Goal: Task Accomplishment & Management: Manage account settings

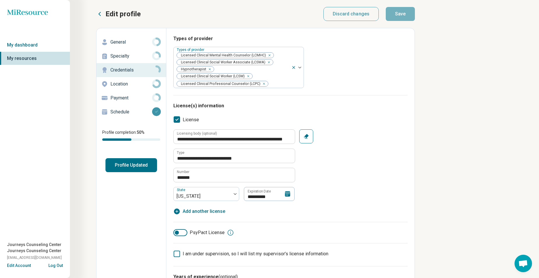
click at [124, 43] on p "General" at bounding box center [131, 42] width 42 height 7
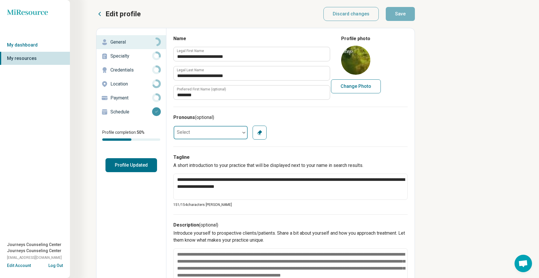
drag, startPoint x: 218, startPoint y: 138, endPoint x: 217, endPoint y: 134, distance: 3.8
click at [217, 135] on div at bounding box center [206, 133] width 66 height 12
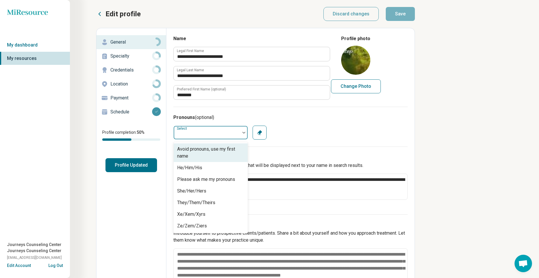
click at [297, 132] on div "7 results available. Use Up and Down to choose options, press Enter to select t…" at bounding box center [290, 133] width 234 height 14
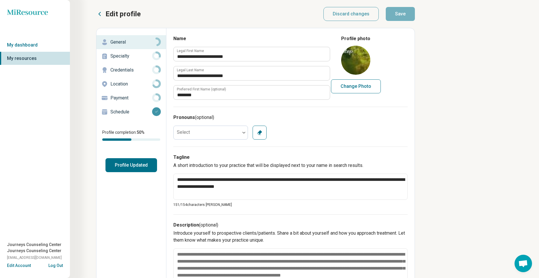
drag, startPoint x: 113, startPoint y: 58, endPoint x: 119, endPoint y: 58, distance: 6.1
click at [114, 58] on p "Specialty" at bounding box center [131, 56] width 42 height 7
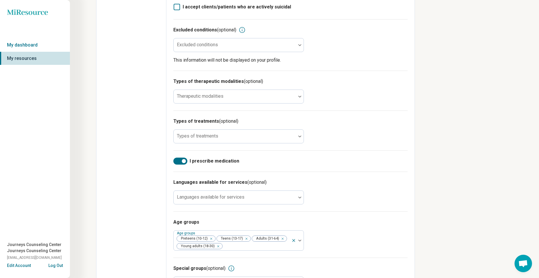
scroll to position [217, 0]
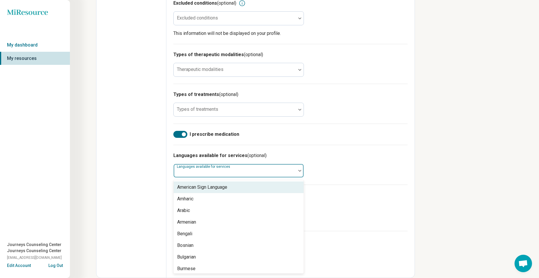
click at [285, 168] on div at bounding box center [234, 170] width 122 height 13
drag, startPoint x: 353, startPoint y: 141, endPoint x: 341, endPoint y: 147, distance: 13.2
click at [353, 141] on div "I prescribe medication" at bounding box center [290, 134] width 234 height 21
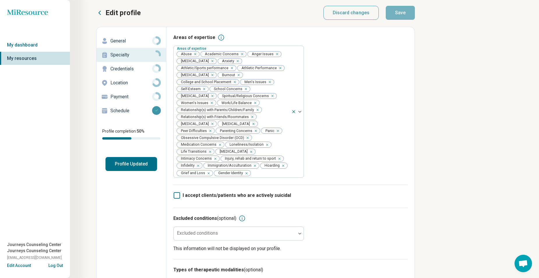
scroll to position [0, 0]
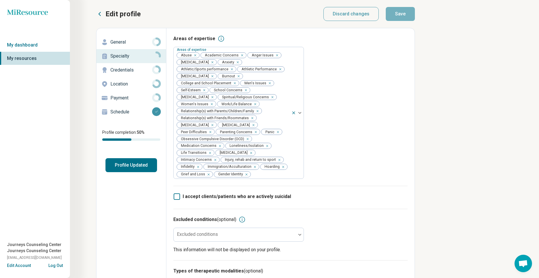
drag, startPoint x: 120, startPoint y: 70, endPoint x: 125, endPoint y: 71, distance: 5.0
click at [121, 71] on p "Credentials" at bounding box center [131, 70] width 42 height 7
type textarea "*"
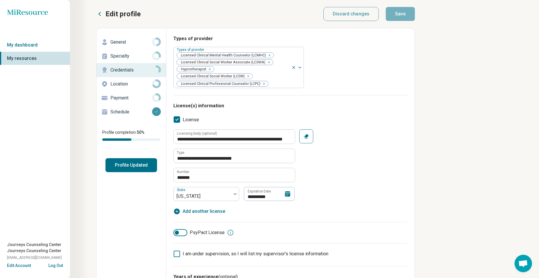
click at [113, 83] on p "Location" at bounding box center [131, 84] width 42 height 7
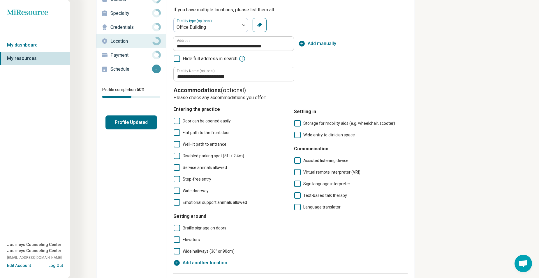
scroll to position [29, 0]
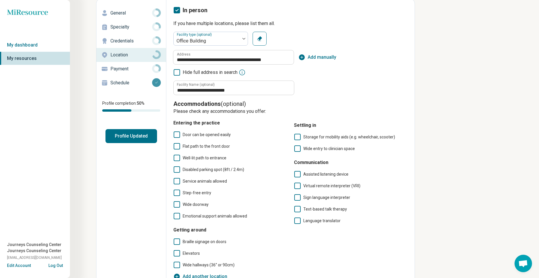
click at [130, 69] on p "Payment" at bounding box center [131, 68] width 42 height 7
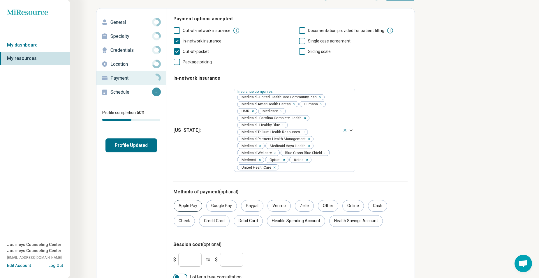
scroll to position [30, 0]
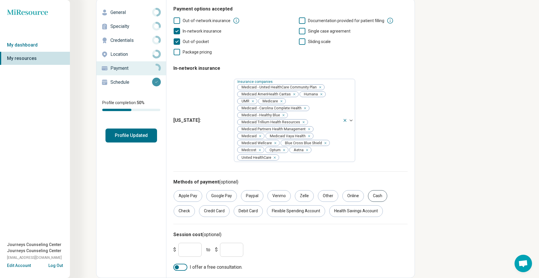
click at [374, 200] on div "Cash" at bounding box center [377, 196] width 19 height 12
drag, startPoint x: 349, startPoint y: 195, endPoint x: 345, endPoint y: 193, distance: 4.8
click at [349, 194] on div "Online" at bounding box center [353, 196] width 22 height 12
click at [213, 194] on div "Google Pay" at bounding box center [221, 196] width 31 height 12
click at [359, 212] on div "Health Savings Account" at bounding box center [356, 212] width 54 height 12
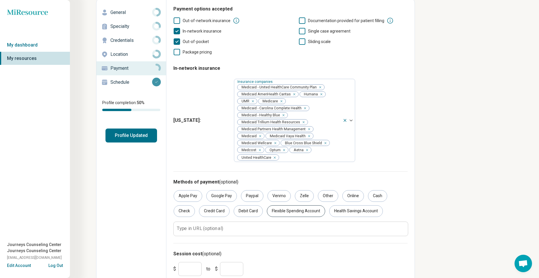
drag, startPoint x: 299, startPoint y: 212, endPoint x: 316, endPoint y: 210, distance: 17.3
click at [300, 212] on div "Flexible Spending Account" at bounding box center [296, 212] width 58 height 12
click at [356, 212] on div "Health Savings Account" at bounding box center [356, 212] width 54 height 12
click at [238, 211] on div "Debit Card" at bounding box center [247, 212] width 29 height 12
click at [214, 213] on div "Credit Card" at bounding box center [214, 212] width 31 height 12
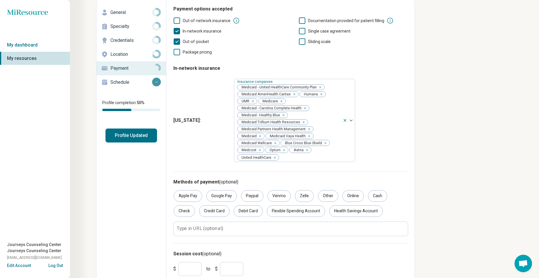
click at [314, 188] on div "Methods of payment (optional) Apple Pay Google Pay Paypal Venmo Zelle Other Onl…" at bounding box center [290, 207] width 234 height 72
click at [321, 195] on div "Other" at bounding box center [328, 196] width 20 height 12
click at [319, 194] on div "Other" at bounding box center [328, 196] width 20 height 12
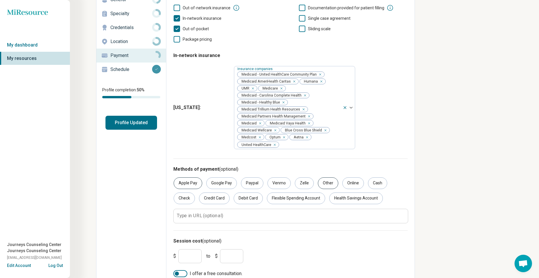
scroll to position [49, 0]
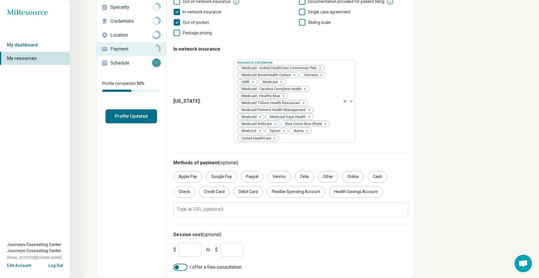
drag, startPoint x: 195, startPoint y: 245, endPoint x: 199, endPoint y: 227, distance: 18.4
click at [151, 239] on div "Edit profile General Specialty Credentials Location Payment Schedule Profile co…" at bounding box center [255, 128] width 318 height 299
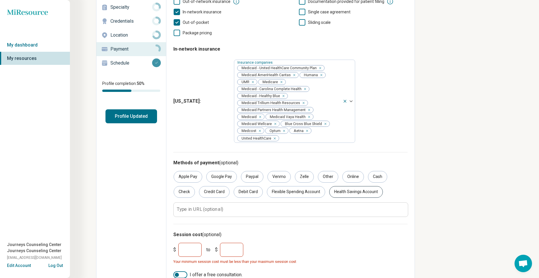
type input "***"
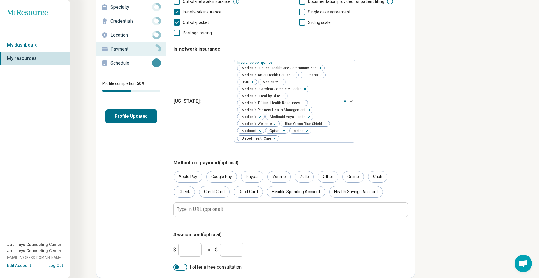
type input "***"
click at [176, 267] on div at bounding box center [177, 267] width 4 height 4
click at [181, 270] on div at bounding box center [180, 267] width 14 height 7
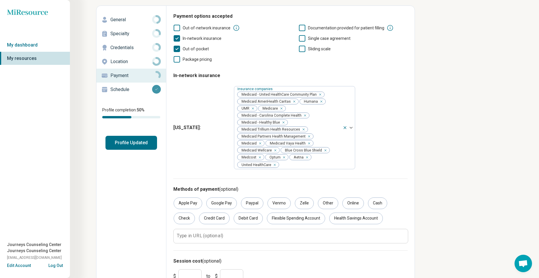
scroll to position [0, 0]
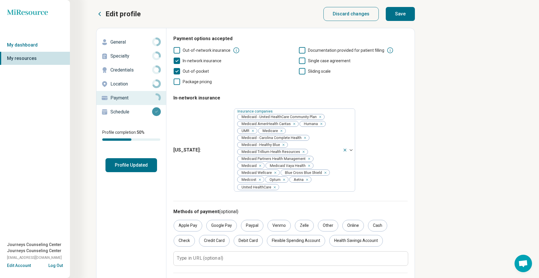
click at [127, 114] on p "Schedule" at bounding box center [131, 112] width 42 height 7
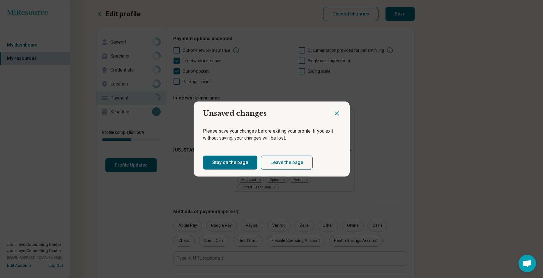
click at [242, 162] on button "Stay on the page" at bounding box center [230, 163] width 54 height 14
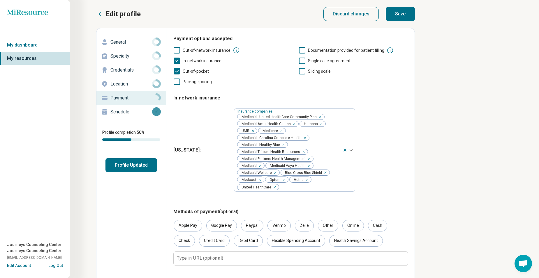
drag, startPoint x: 303, startPoint y: 75, endPoint x: 302, endPoint y: 69, distance: 6.4
click at [303, 75] on div "Out-of-network insurance Documentation provided for patient filling In-network …" at bounding box center [290, 66] width 234 height 38
click at [302, 69] on icon at bounding box center [302, 71] width 6 height 6
click at [302, 60] on icon at bounding box center [302, 61] width 6 height 6
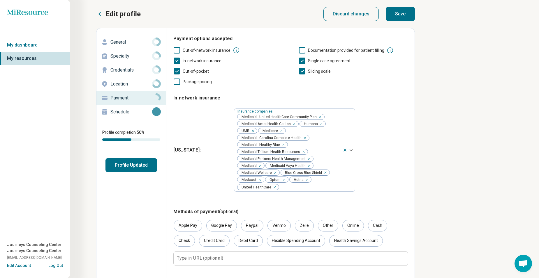
click at [123, 108] on div "Schedule" at bounding box center [131, 111] width 60 height 9
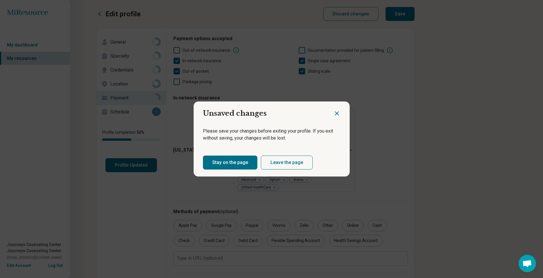
click at [335, 113] on icon "Close dialog" at bounding box center [336, 113] width 3 height 3
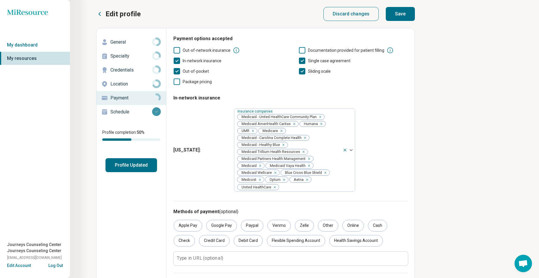
click at [134, 165] on button "Profile Updated" at bounding box center [131, 165] width 52 height 14
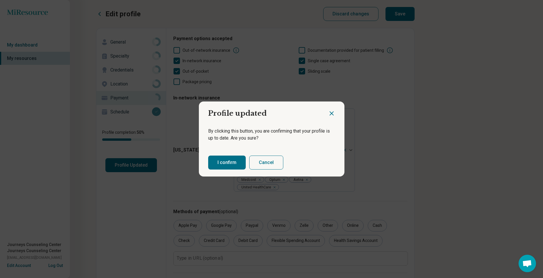
click at [226, 166] on button "I confirm" at bounding box center [227, 163] width 38 height 14
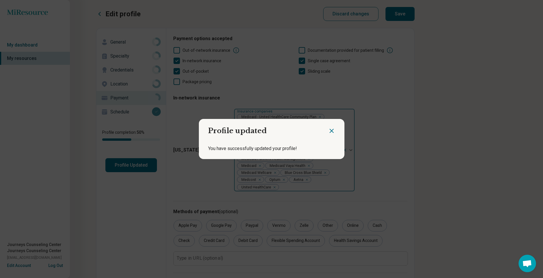
click at [330, 130] on icon "Close dialog" at bounding box center [331, 130] width 3 height 3
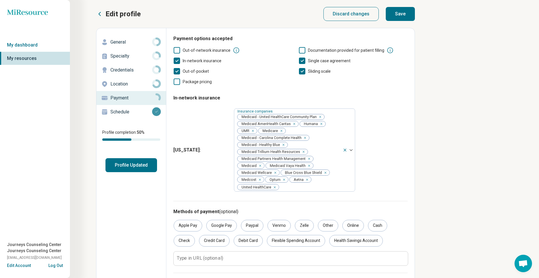
click at [134, 167] on button "Profile Updated" at bounding box center [131, 165] width 52 height 14
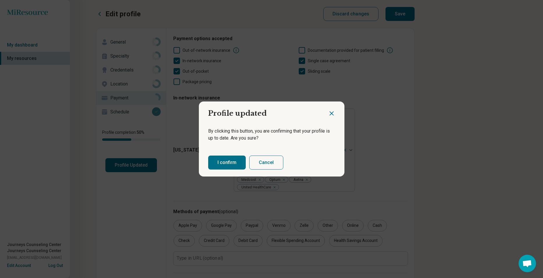
drag, startPoint x: 222, startPoint y: 162, endPoint x: 224, endPoint y: 159, distance: 3.9
click at [222, 162] on button "I confirm" at bounding box center [227, 163] width 38 height 14
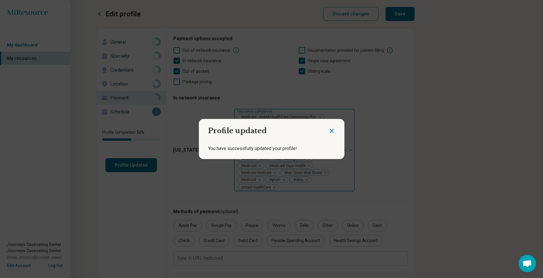
click at [329, 130] on icon "Close dialog" at bounding box center [331, 131] width 7 height 7
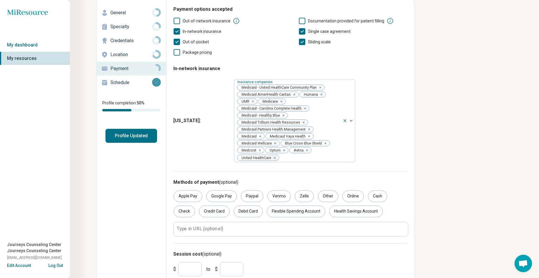
scroll to position [49, 0]
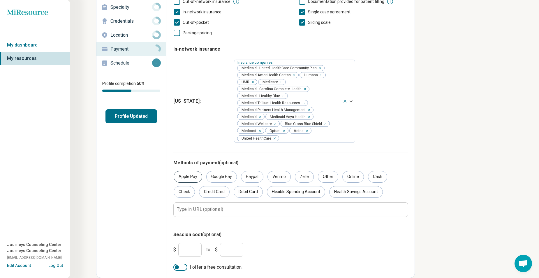
click at [182, 172] on div "Apple Pay" at bounding box center [187, 177] width 29 height 12
click at [124, 121] on button "Profile Updated" at bounding box center [131, 116] width 52 height 14
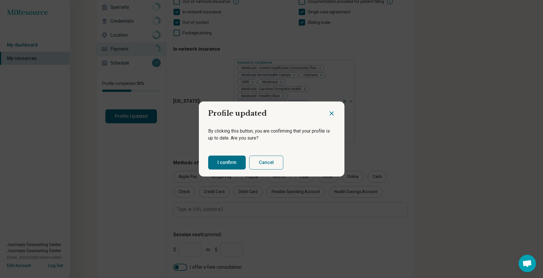
click at [215, 160] on button "I confirm" at bounding box center [227, 163] width 38 height 14
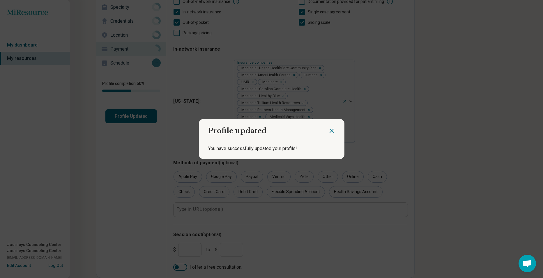
drag, startPoint x: 328, startPoint y: 132, endPoint x: 318, endPoint y: 131, distance: 10.8
click at [328, 131] on icon "Close dialog" at bounding box center [331, 131] width 7 height 7
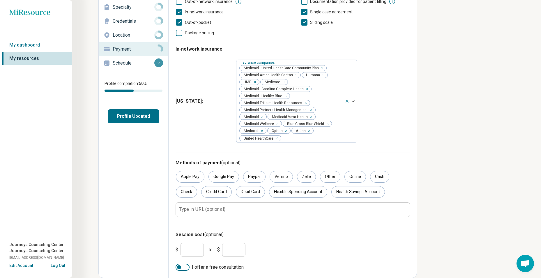
scroll to position [0, 0]
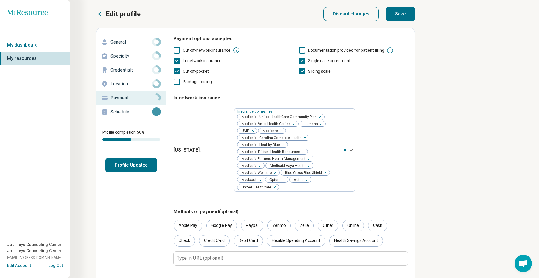
click at [117, 111] on p "Schedule" at bounding box center [131, 112] width 42 height 7
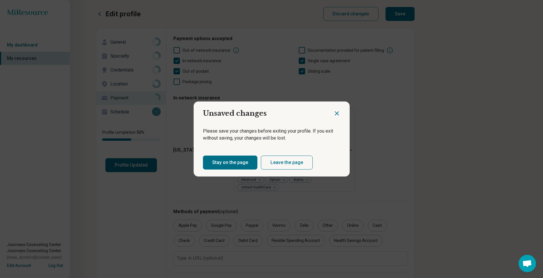
drag, startPoint x: 229, startPoint y: 169, endPoint x: 226, endPoint y: 167, distance: 3.9
click at [228, 169] on button "Stay on the page" at bounding box center [230, 163] width 54 height 14
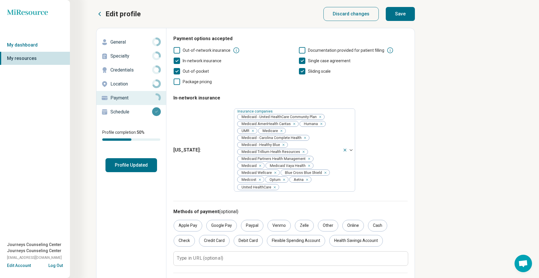
click at [403, 15] on button "Save" at bounding box center [399, 14] width 29 height 14
click at [120, 113] on p "Schedule" at bounding box center [131, 112] width 42 height 7
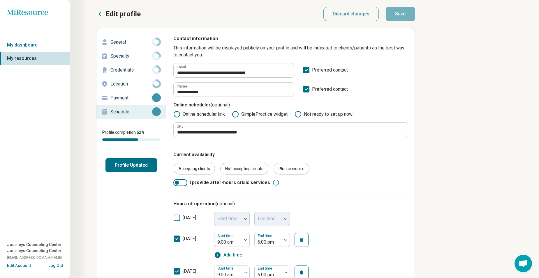
click at [148, 170] on button "Profile Updated" at bounding box center [131, 165] width 52 height 14
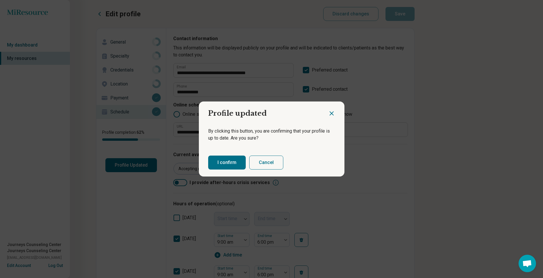
click at [218, 162] on button "I confirm" at bounding box center [227, 163] width 38 height 14
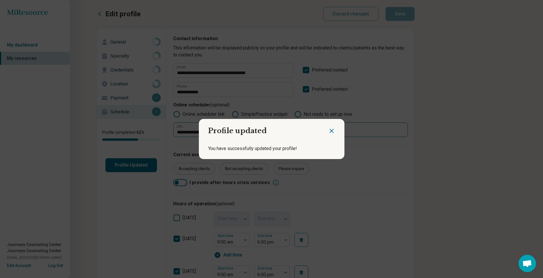
click at [331, 132] on icon "Close dialog" at bounding box center [331, 131] width 7 height 7
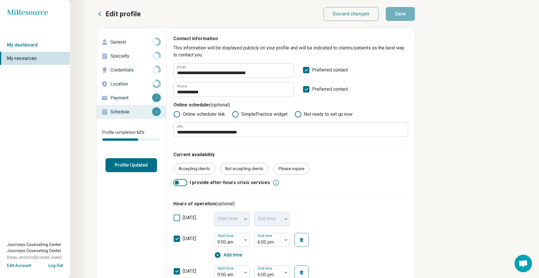
click at [127, 166] on button "Profile Updated" at bounding box center [131, 165] width 52 height 14
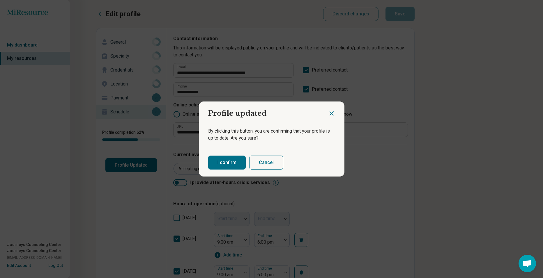
click at [222, 162] on button "I confirm" at bounding box center [227, 163] width 38 height 14
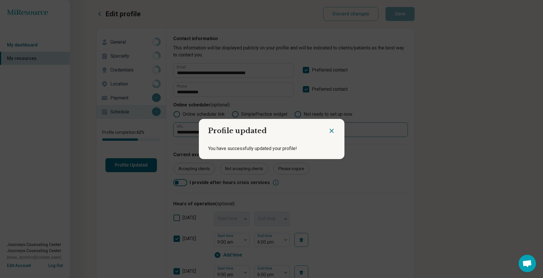
drag, startPoint x: 328, startPoint y: 130, endPoint x: 339, endPoint y: 125, distance: 12.8
click at [328, 130] on icon "Close dialog" at bounding box center [331, 131] width 7 height 7
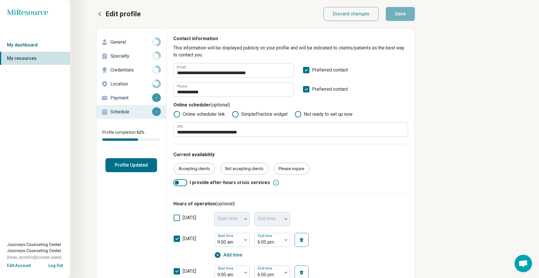
click at [32, 41] on link "My dashboard" at bounding box center [35, 44] width 70 height 13
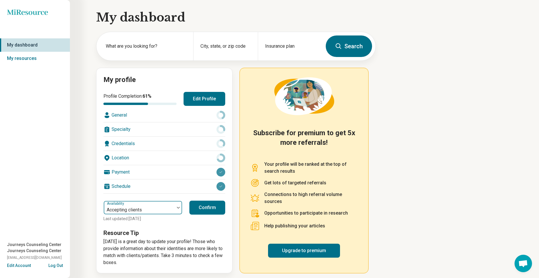
click at [146, 209] on div at bounding box center [139, 210] width 66 height 8
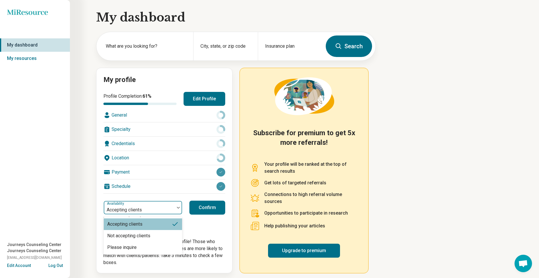
click at [146, 209] on div at bounding box center [139, 210] width 66 height 8
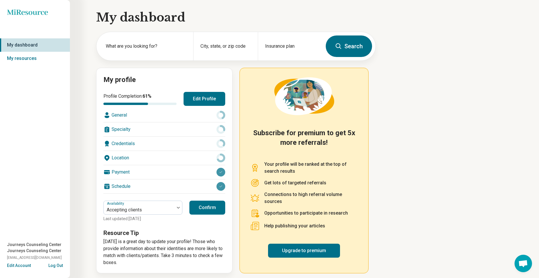
click at [214, 201] on button "Confirm" at bounding box center [207, 208] width 36 height 14
click at [209, 93] on button "Edit Profile" at bounding box center [204, 99] width 42 height 14
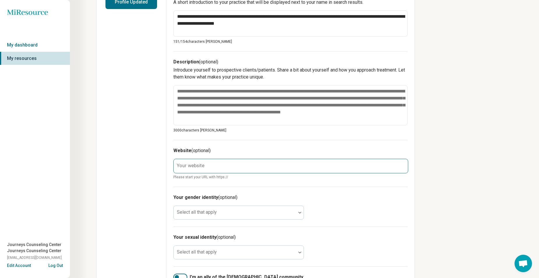
scroll to position [233, 0]
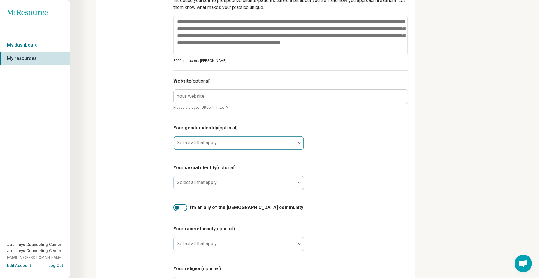
click at [246, 144] on div at bounding box center [235, 145] width 118 height 8
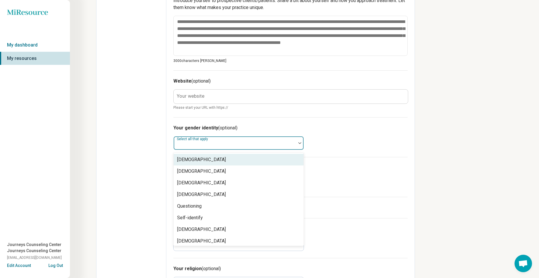
click at [252, 125] on h3 "Your gender identity (optional)" at bounding box center [290, 128] width 234 height 7
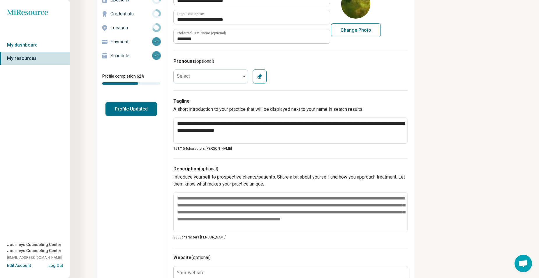
scroll to position [0, 0]
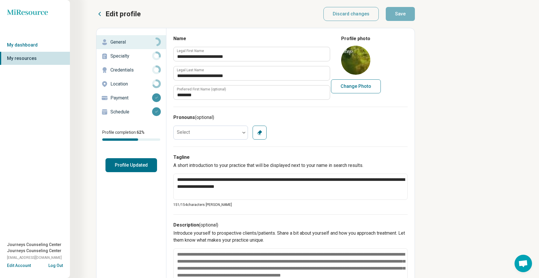
click at [120, 56] on p "Specialty" at bounding box center [131, 56] width 42 height 7
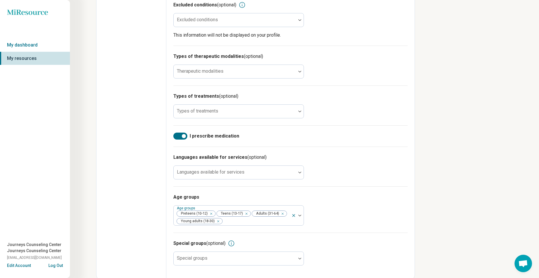
scroll to position [217, 0]
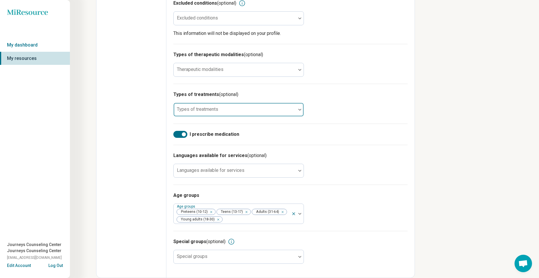
click at [231, 111] on div at bounding box center [235, 112] width 118 height 8
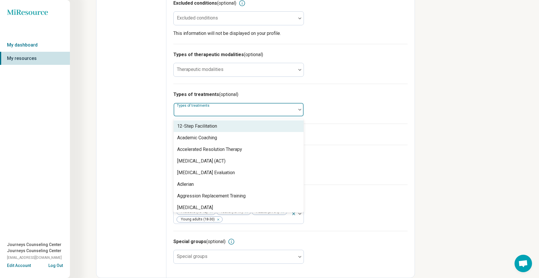
click at [231, 111] on div at bounding box center [235, 112] width 118 height 8
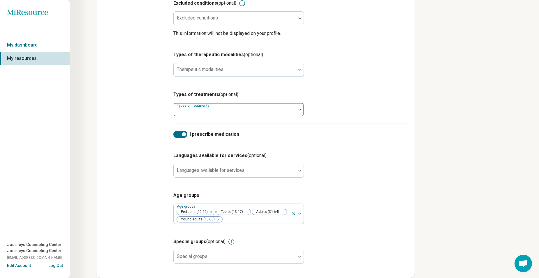
click at [250, 111] on div at bounding box center [235, 112] width 118 height 8
drag, startPoint x: 428, startPoint y: 99, endPoint x: 395, endPoint y: 104, distance: 33.2
click at [425, 100] on div "Miresource logo My dashboard My resources Journeys Counseling Center Journeys C…" at bounding box center [269, 30] width 539 height 495
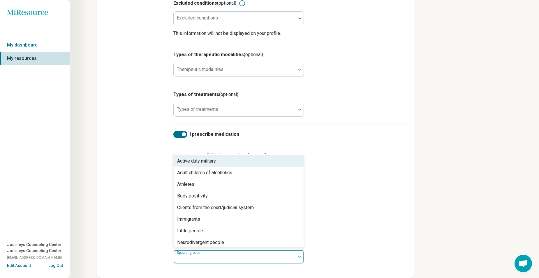
click at [248, 259] on div at bounding box center [235, 259] width 118 height 8
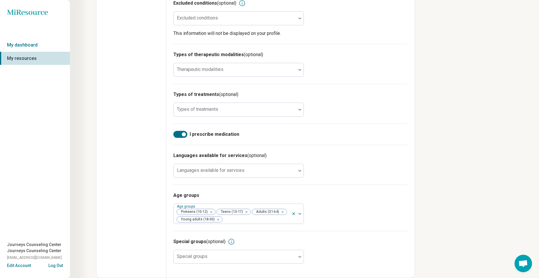
click at [339, 169] on div "Languages available for services (optional) Languages available for services" at bounding box center [290, 165] width 234 height 40
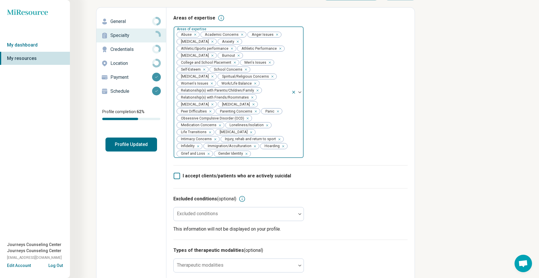
scroll to position [13, 0]
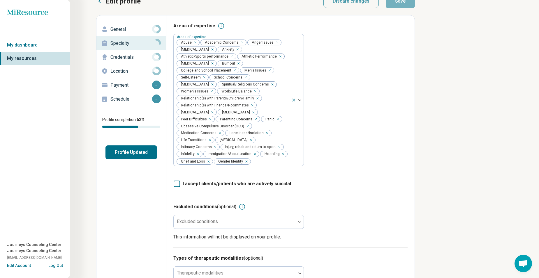
click at [128, 151] on button "Profile Updated" at bounding box center [131, 153] width 52 height 14
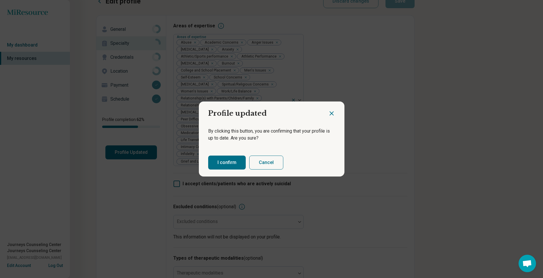
click at [239, 159] on button "I confirm" at bounding box center [227, 163] width 38 height 14
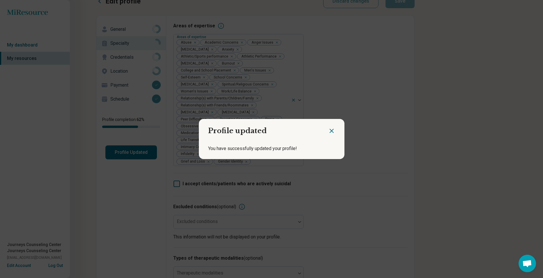
click at [328, 131] on icon "Close dialog" at bounding box center [331, 131] width 7 height 7
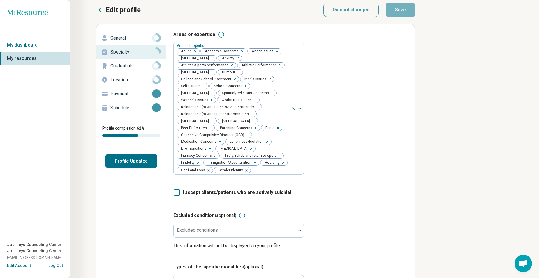
scroll to position [0, 0]
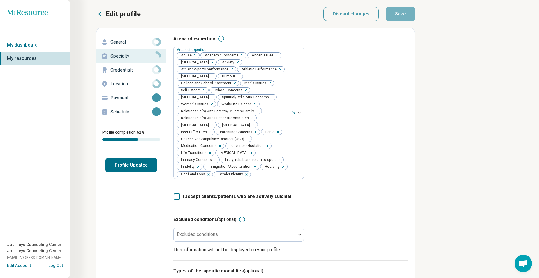
click at [130, 67] on p "Credentials" at bounding box center [131, 70] width 42 height 7
type textarea "*"
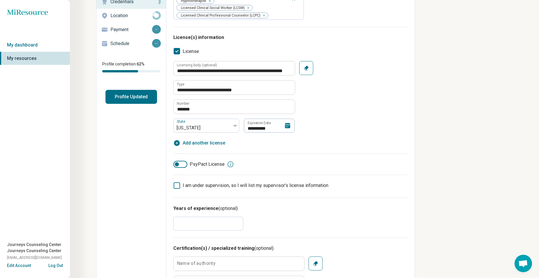
scroll to position [87, 0]
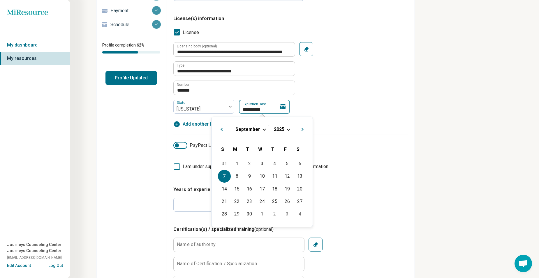
click at [269, 110] on input "**********" at bounding box center [264, 107] width 51 height 14
type input "*********"
type textarea "*"
type input "**********"
drag, startPoint x: 401, startPoint y: 73, endPoint x: 349, endPoint y: 95, distance: 56.5
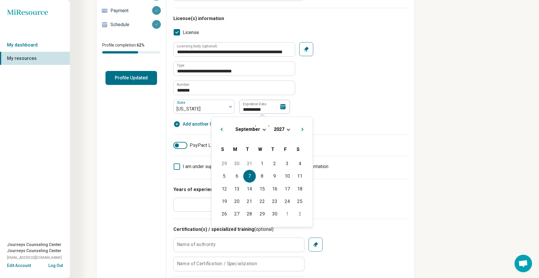
click at [393, 72] on div "**********" at bounding box center [290, 78] width 234 height 72
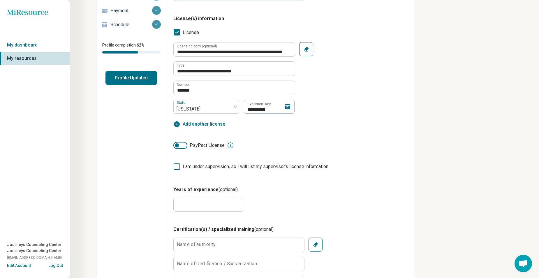
click at [247, 128] on div "**********" at bounding box center [290, 82] width 234 height 106
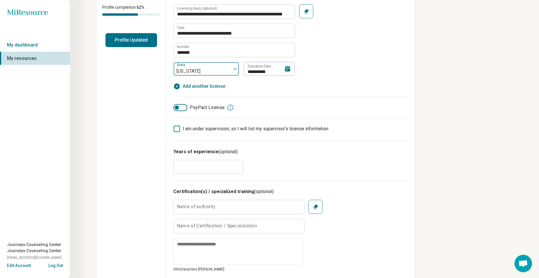
scroll to position [39, 0]
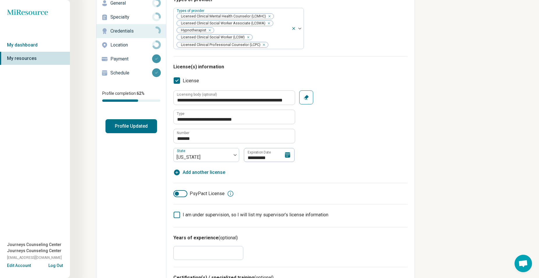
click at [125, 129] on button "Profile Updated" at bounding box center [131, 126] width 52 height 14
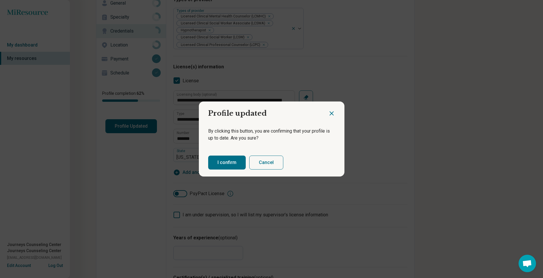
click at [220, 162] on button "I confirm" at bounding box center [227, 163] width 38 height 14
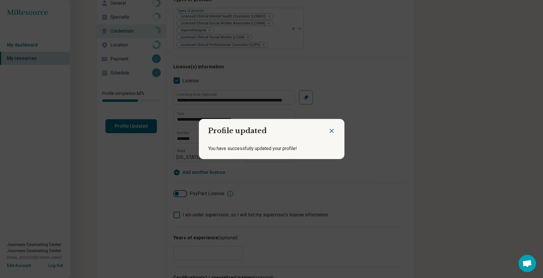
drag, startPoint x: 329, startPoint y: 130, endPoint x: 333, endPoint y: 135, distance: 5.8
click at [329, 130] on icon "Close dialog" at bounding box center [331, 131] width 7 height 7
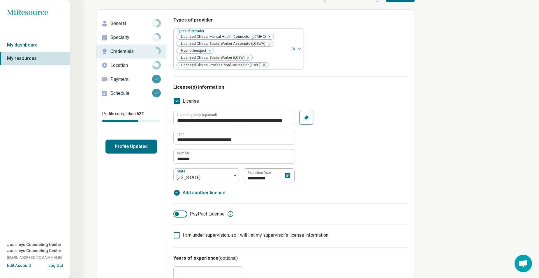
scroll to position [0, 0]
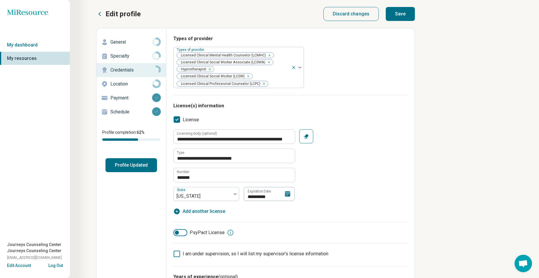
click at [396, 7] on button "Save" at bounding box center [399, 14] width 29 height 14
click at [124, 164] on button "Profile Updated" at bounding box center [131, 165] width 52 height 14
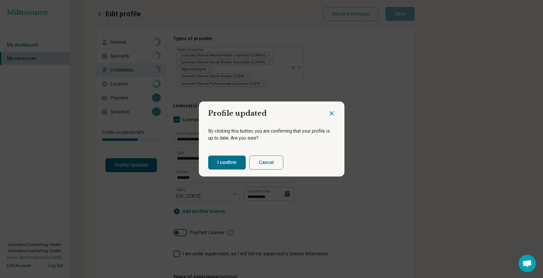
click at [224, 162] on button "I confirm" at bounding box center [227, 163] width 38 height 14
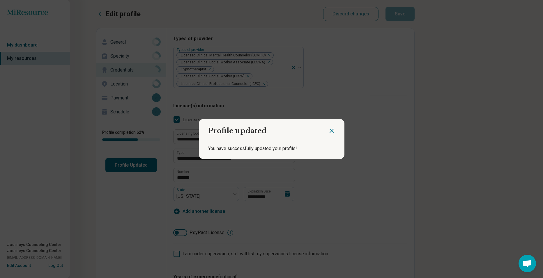
click at [330, 132] on icon "Close dialog" at bounding box center [331, 130] width 3 height 3
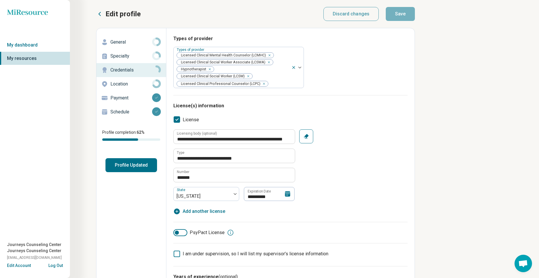
click at [128, 81] on p "Location" at bounding box center [131, 84] width 42 height 7
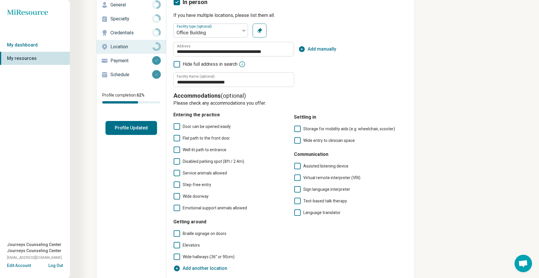
scroll to position [32, 0]
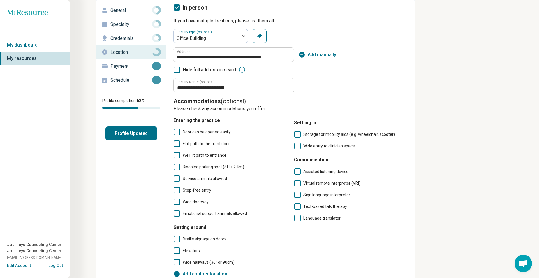
click at [177, 168] on icon at bounding box center [176, 167] width 6 height 6
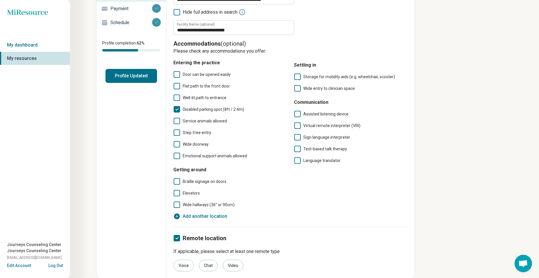
scroll to position [90, 0]
click at [135, 70] on button "Profile Updated" at bounding box center [131, 75] width 52 height 14
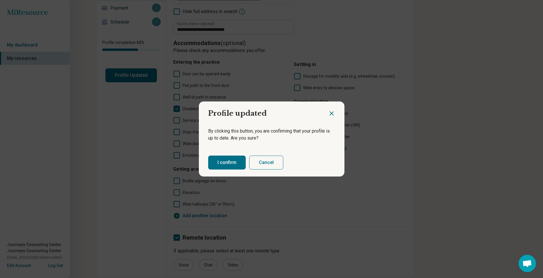
click at [230, 159] on button "I confirm" at bounding box center [227, 163] width 38 height 14
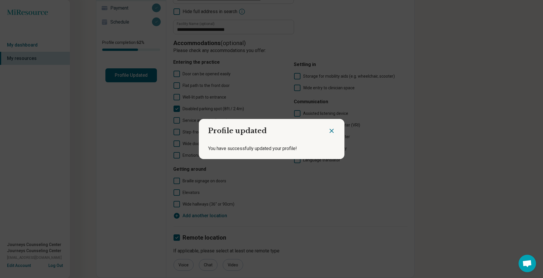
click at [330, 130] on icon "Close dialog" at bounding box center [331, 130] width 3 height 3
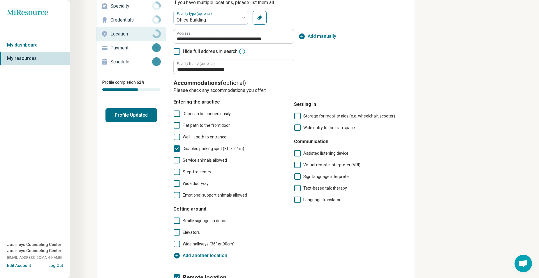
scroll to position [0, 0]
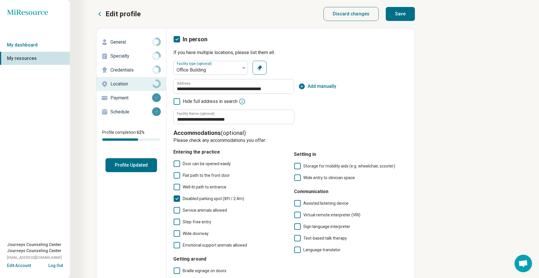
click at [403, 13] on button "Save" at bounding box center [399, 14] width 29 height 14
click at [140, 70] on p "Credentials" at bounding box center [131, 70] width 42 height 7
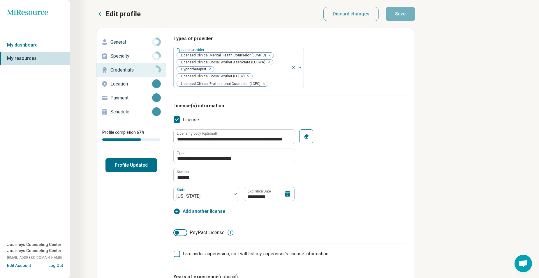
click at [127, 168] on button "Profile Updated" at bounding box center [131, 165] width 52 height 14
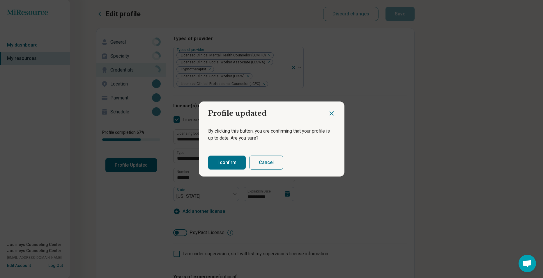
click at [226, 160] on button "I confirm" at bounding box center [227, 163] width 38 height 14
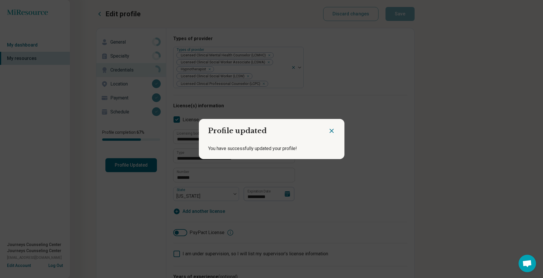
click at [331, 130] on icon "Close dialog" at bounding box center [331, 131] width 7 height 7
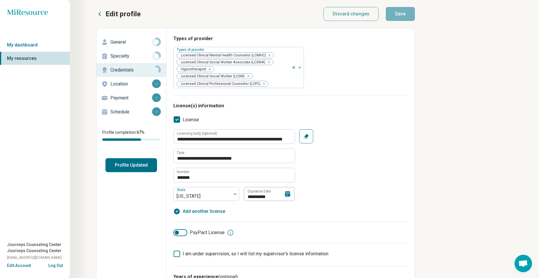
drag, startPoint x: 118, startPoint y: 65, endPoint x: 125, endPoint y: 52, distance: 15.0
click at [118, 65] on div "Credentials" at bounding box center [131, 69] width 60 height 9
click at [127, 45] on p "General" at bounding box center [131, 42] width 42 height 7
type textarea "*"
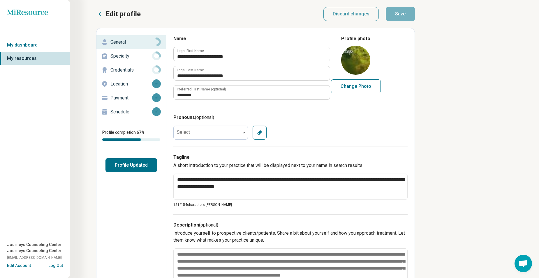
click at [127, 55] on p "Specialty" at bounding box center [131, 56] width 42 height 7
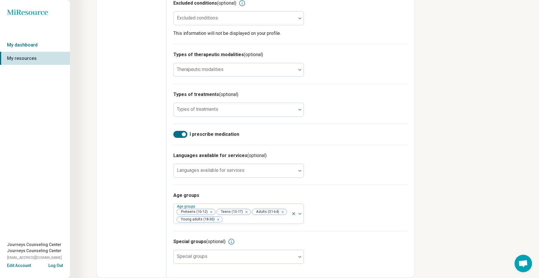
scroll to position [71, 0]
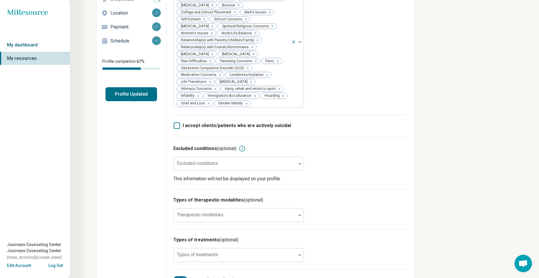
click at [26, 45] on link "My dashboard" at bounding box center [35, 44] width 70 height 13
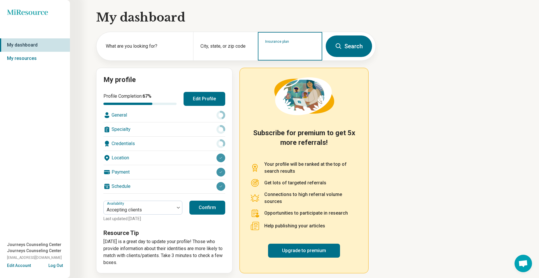
click at [283, 48] on input "Insurance plan" at bounding box center [290, 50] width 50 height 7
click at [213, 47] on div "City, state, or zip code" at bounding box center [225, 46] width 64 height 29
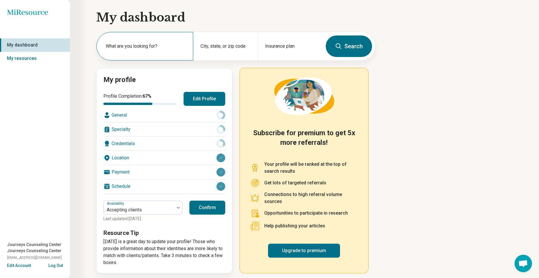
click at [138, 47] on label "What are you looking for?" at bounding box center [146, 46] width 80 height 7
